Goal: Transaction & Acquisition: Book appointment/travel/reservation

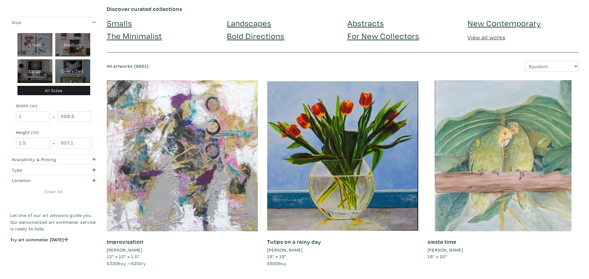
scroll to position [40, 0]
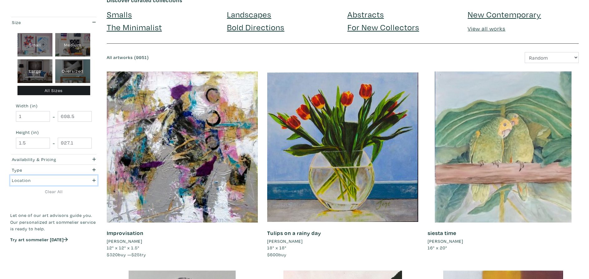
click at [93, 179] on icon "button" at bounding box center [93, 180] width 3 height 4
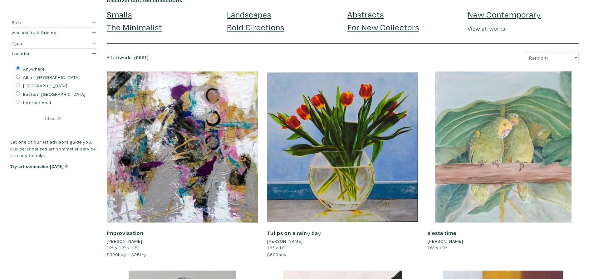
click at [18, 85] on input "[GEOGRAPHIC_DATA]" at bounding box center [18, 85] width 4 height 4
radio input "true"
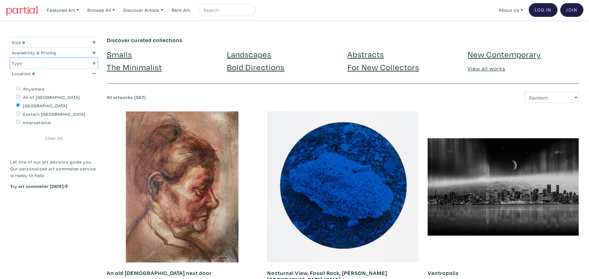
click at [96, 63] on div "button" at bounding box center [88, 63] width 23 height 7
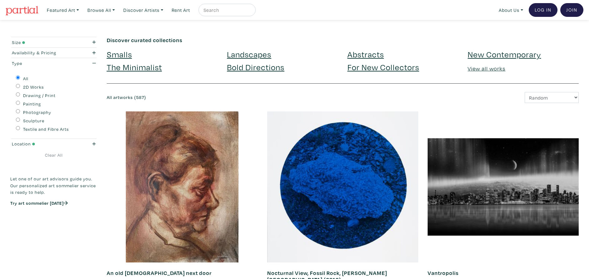
click at [17, 128] on input "Textile and Fibre Arts" at bounding box center [18, 128] width 4 height 4
radio input "true"
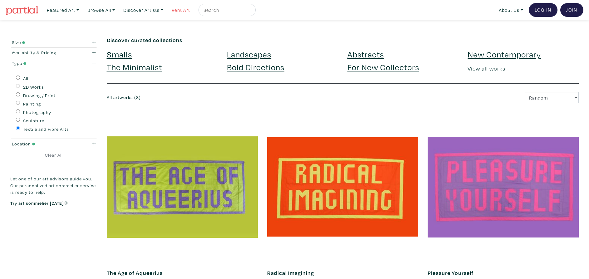
click at [187, 12] on link "Rent Art" at bounding box center [181, 10] width 24 height 13
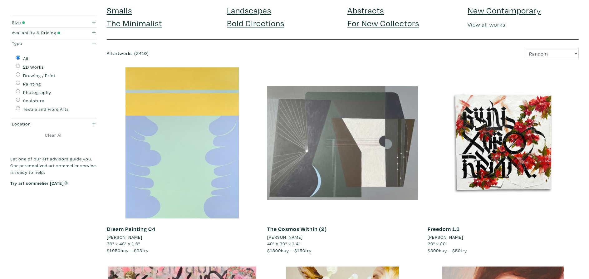
scroll to position [44, 0]
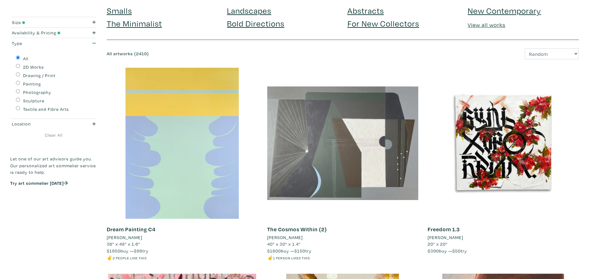
click at [267, 216] on div at bounding box center [342, 143] width 151 height 151
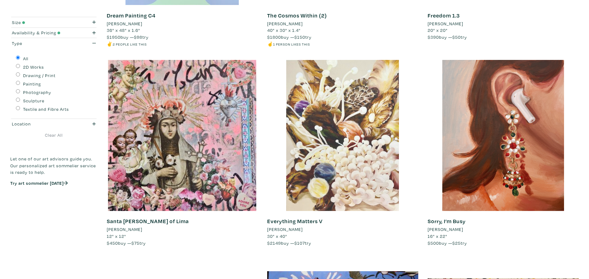
scroll to position [258, 0]
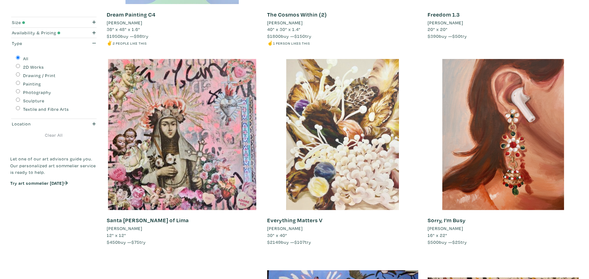
click at [363, 175] on div at bounding box center [342, 134] width 151 height 151
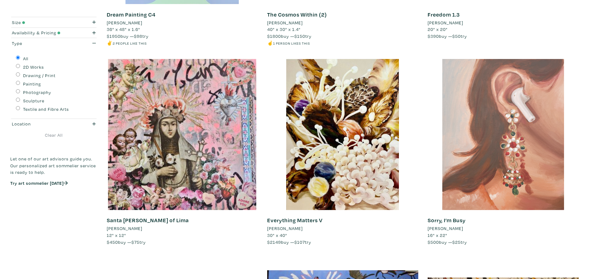
click at [462, 195] on div at bounding box center [502, 134] width 151 height 151
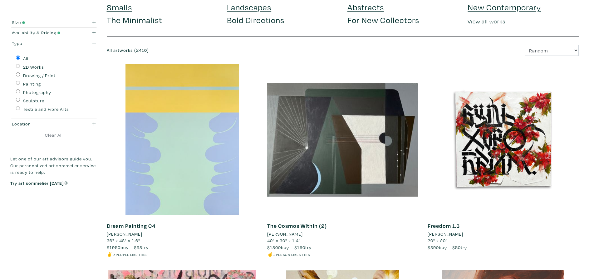
scroll to position [49, 0]
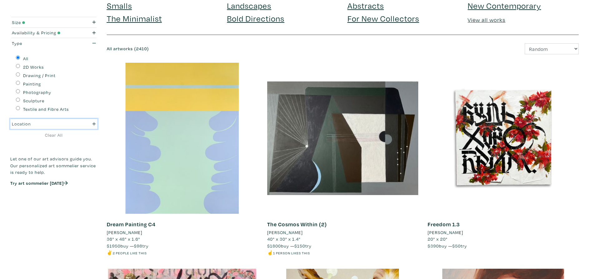
click at [92, 124] on icon "button" at bounding box center [93, 124] width 3 height 4
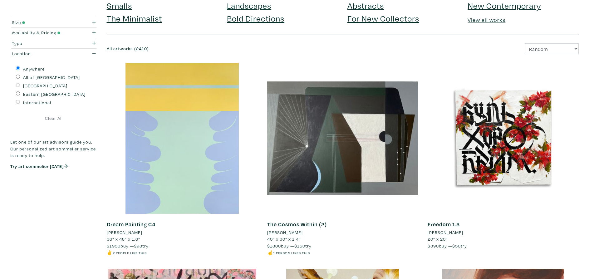
click at [17, 83] on input "[GEOGRAPHIC_DATA]" at bounding box center [18, 85] width 4 height 4
radio input "true"
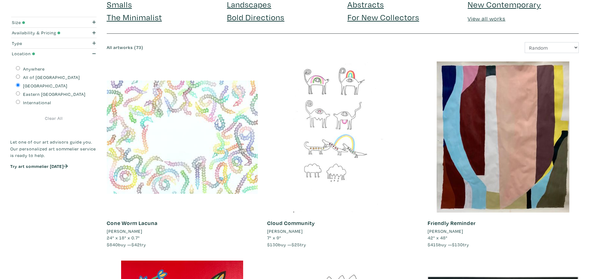
scroll to position [57, 0]
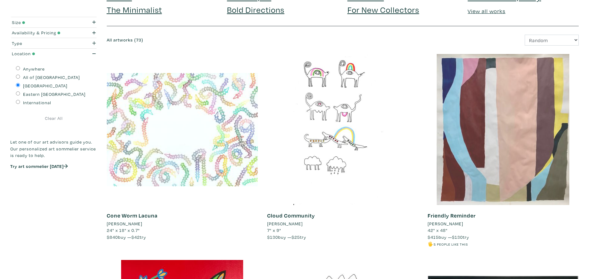
click at [464, 165] on div at bounding box center [502, 129] width 151 height 151
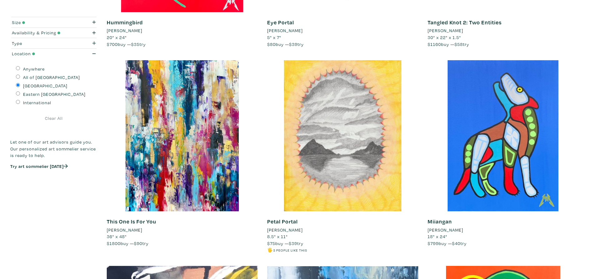
scroll to position [465, 0]
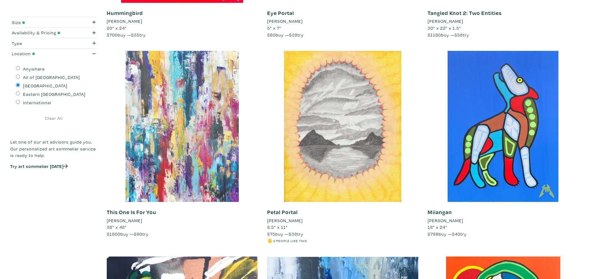
click at [186, 147] on div at bounding box center [182, 126] width 151 height 151
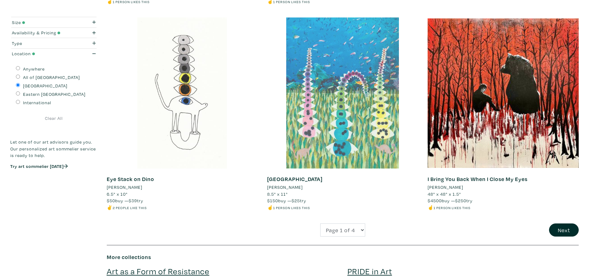
scroll to position [1528, 0]
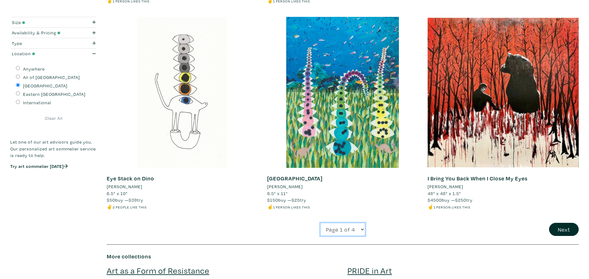
click at [358, 228] on select "Page 1 of 4 Page 2 of 4 Page 3 of 4 Page 4 of 4" at bounding box center [342, 229] width 45 height 13
select select "2"
click at [320, 223] on select "Page 1 of 4 Page 2 of 4 Page 3 of 4 Page 4 of 4" at bounding box center [342, 229] width 45 height 13
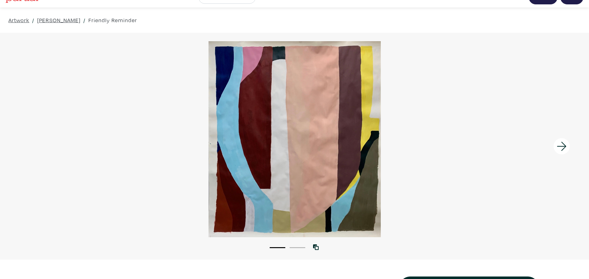
scroll to position [13, 0]
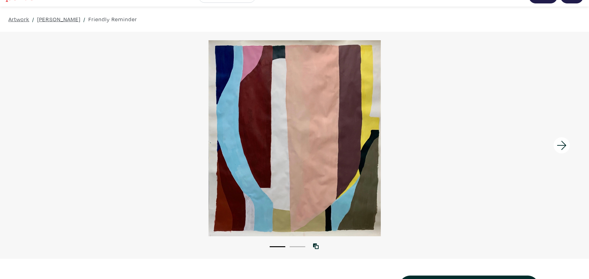
click at [559, 145] on icon at bounding box center [560, 145] width 9 height 9
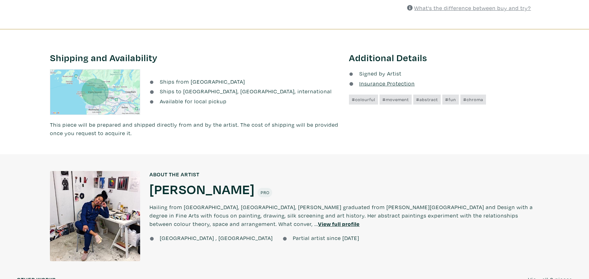
scroll to position [377, 0]
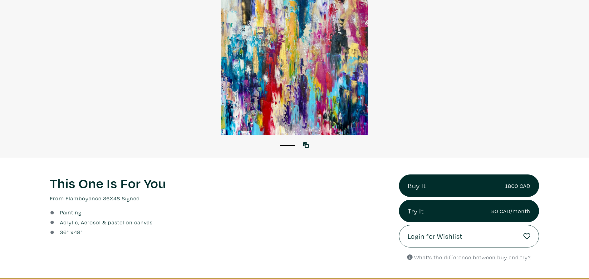
scroll to position [167, 0]
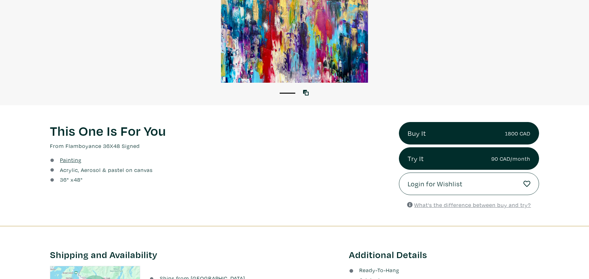
click at [413, 202] on link "What's the difference between buy and try?" at bounding box center [469, 204] width 124 height 7
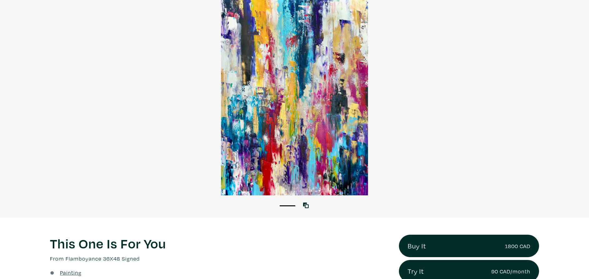
scroll to position [0, 0]
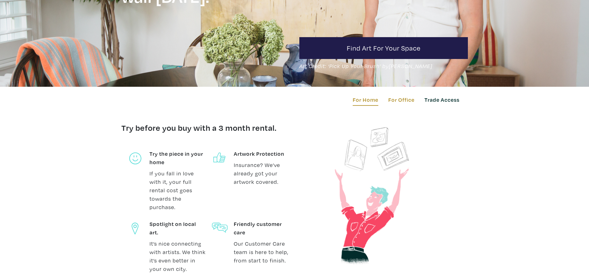
scroll to position [159, 0]
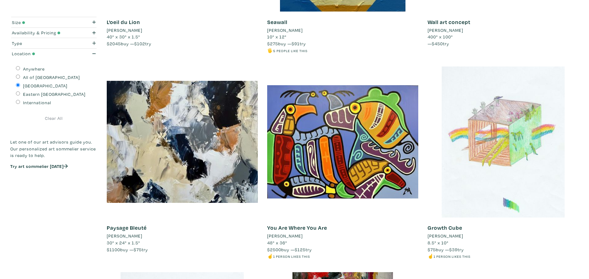
scroll to position [270, 0]
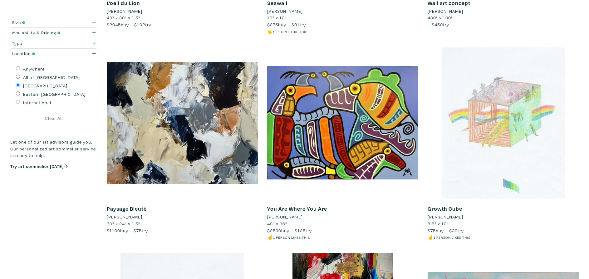
click at [460, 146] on div at bounding box center [502, 122] width 151 height 151
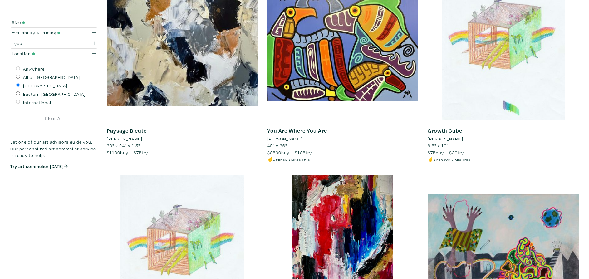
scroll to position [320, 0]
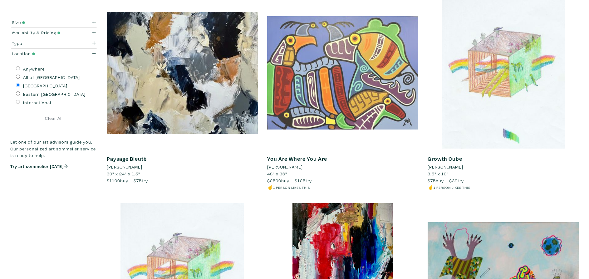
click at [376, 117] on div at bounding box center [342, 73] width 151 height 151
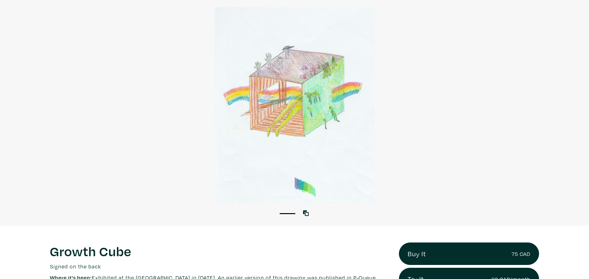
scroll to position [30, 0]
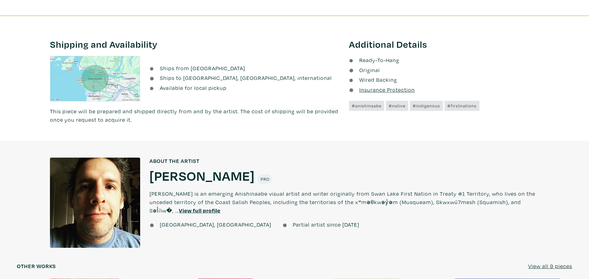
scroll to position [395, 0]
